Goal: Task Accomplishment & Management: Use online tool/utility

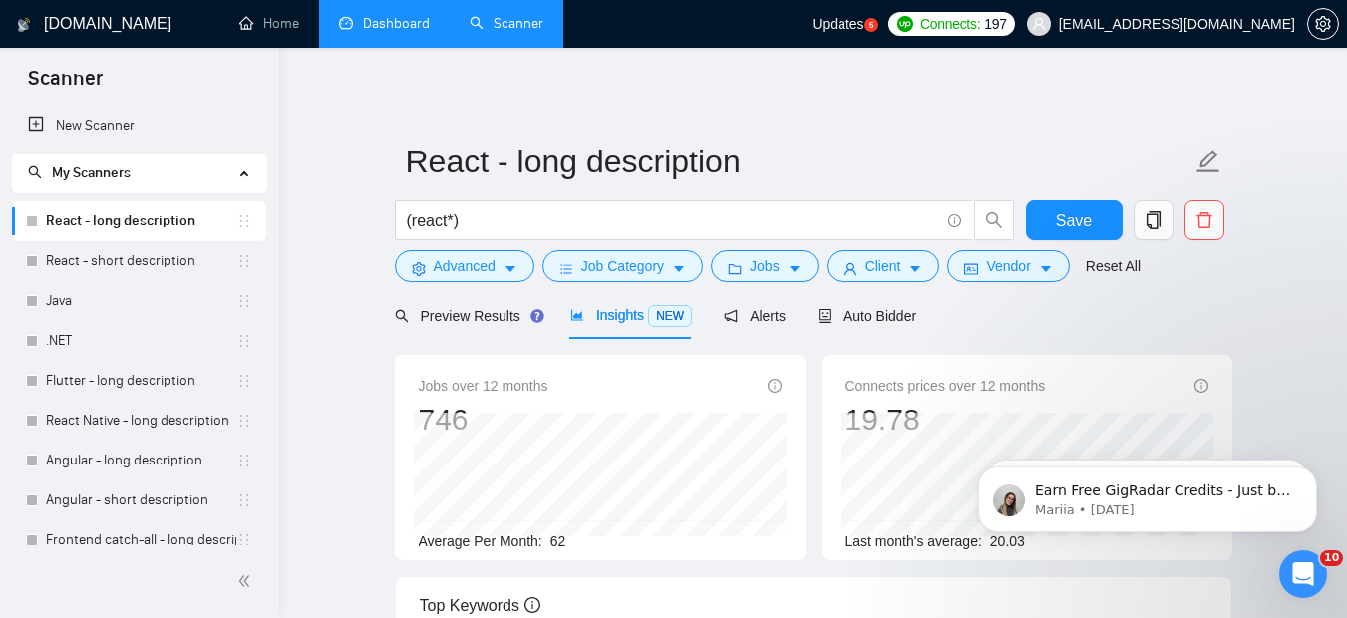
click at [386, 28] on link "Dashboard" at bounding box center [384, 23] width 91 height 17
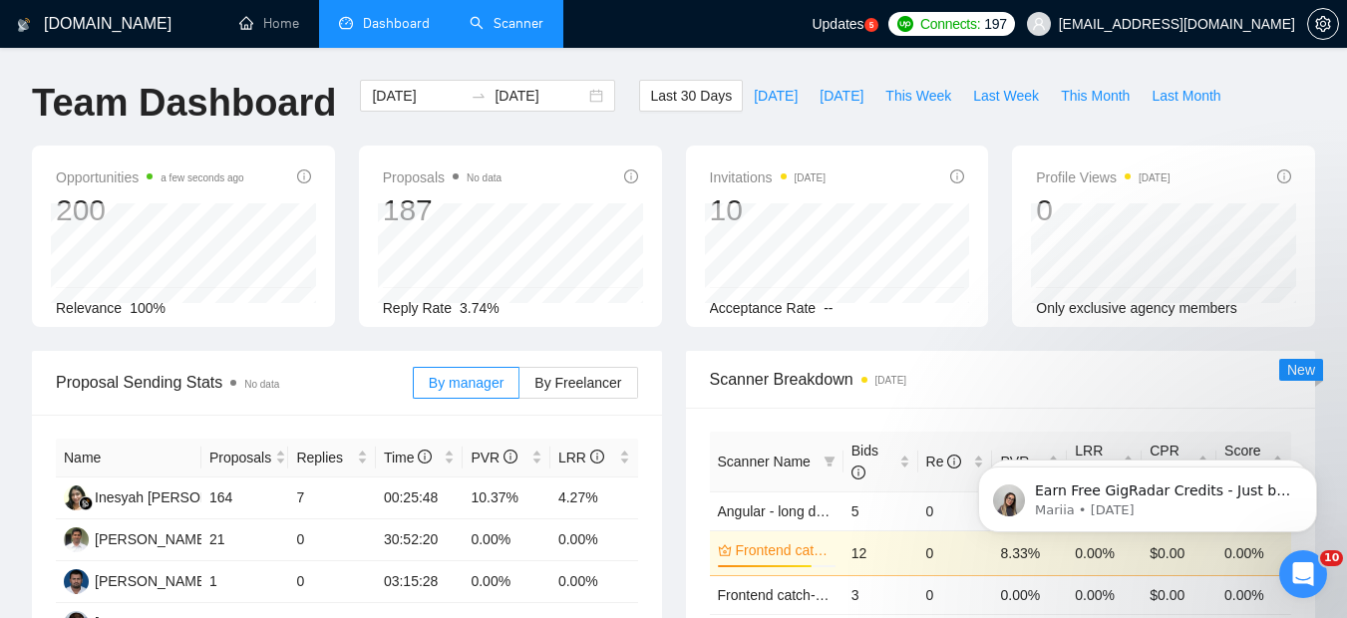
click at [495, 32] on link "Scanner" at bounding box center [507, 23] width 74 height 17
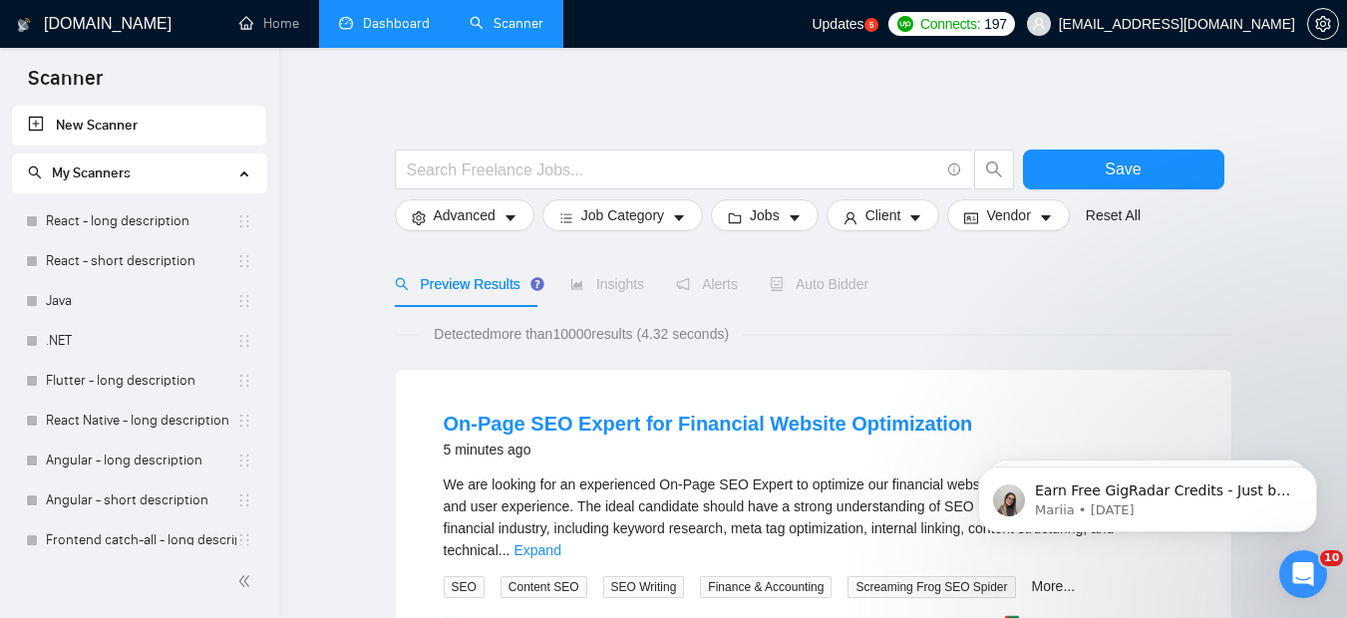
click at [855, 295] on div "Auto Bidder" at bounding box center [819, 284] width 99 height 22
click at [1015, 224] on span "Vendor" at bounding box center [1008, 215] width 44 height 22
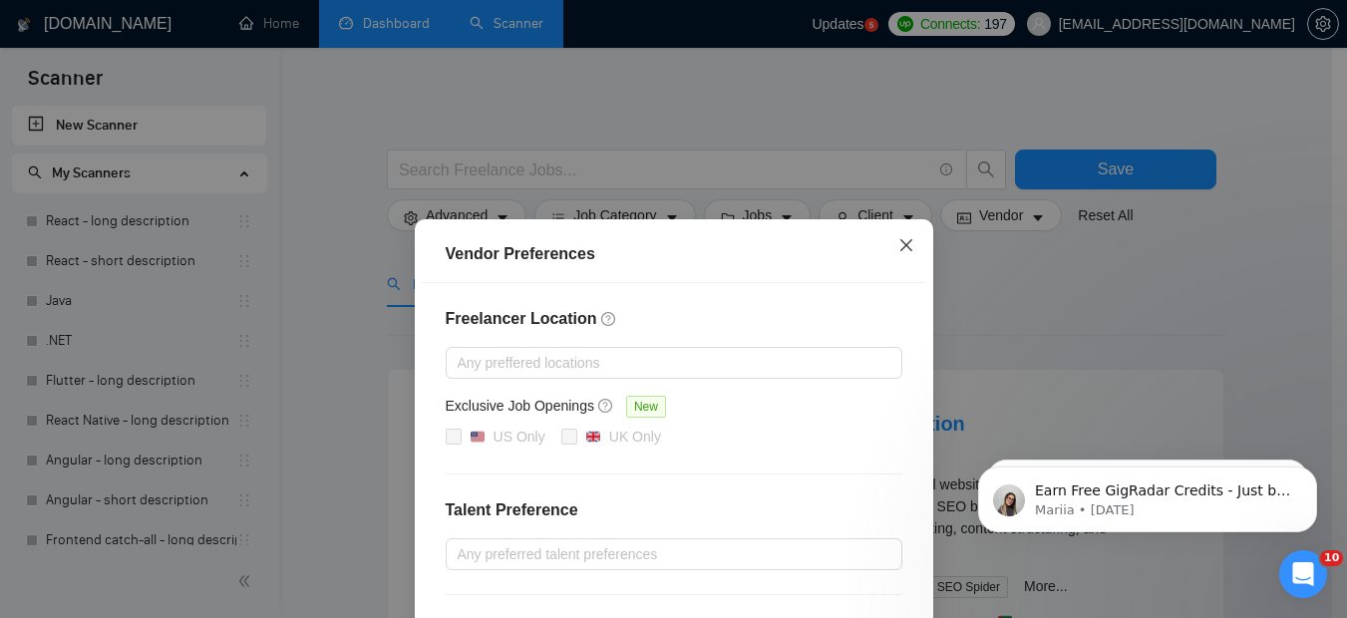
click at [904, 249] on icon "close" at bounding box center [907, 245] width 16 height 16
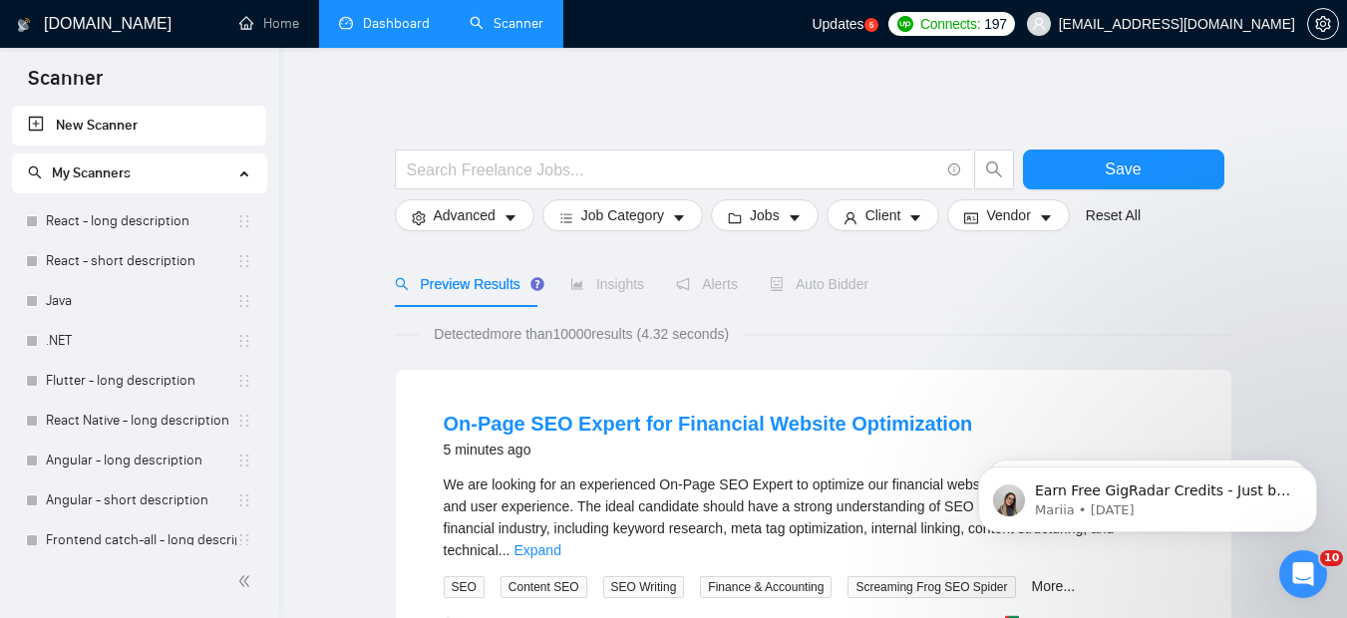
click at [945, 304] on div "Preview Results Insights Alerts Auto Bidder" at bounding box center [814, 284] width 838 height 46
